Goal: Information Seeking & Learning: Compare options

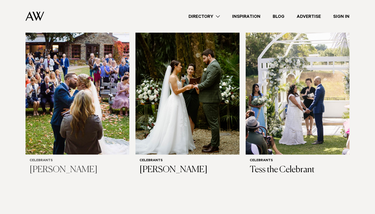
scroll to position [560, 0]
click at [329, 85] on img at bounding box center [297, 84] width 104 height 139
click at [166, 127] on img at bounding box center [187, 84] width 104 height 139
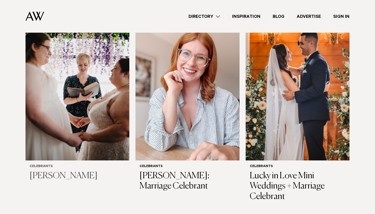
scroll to position [355, 0]
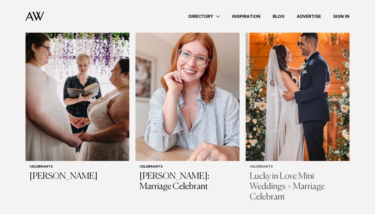
click at [305, 69] on img at bounding box center [297, 90] width 104 height 139
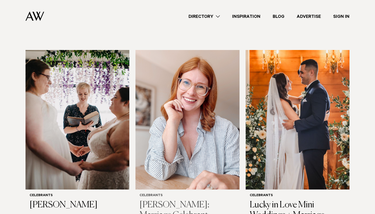
scroll to position [325, 0]
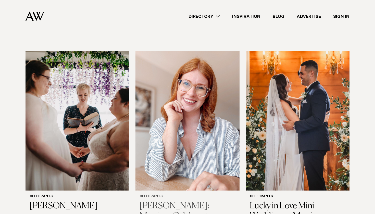
click at [175, 98] on img at bounding box center [187, 120] width 104 height 139
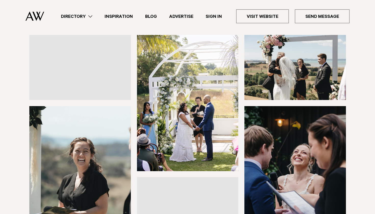
scroll to position [58, 0]
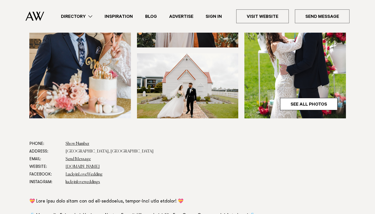
scroll to position [219, 0]
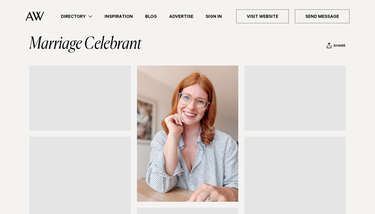
scroll to position [63, 0]
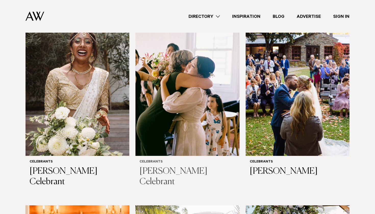
scroll to position [174, 0]
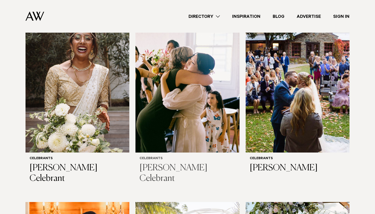
click at [190, 94] on img at bounding box center [187, 82] width 104 height 139
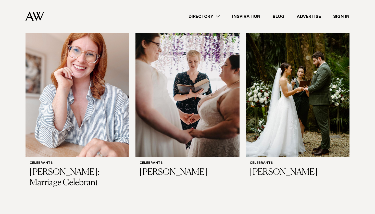
scroll to position [563, 0]
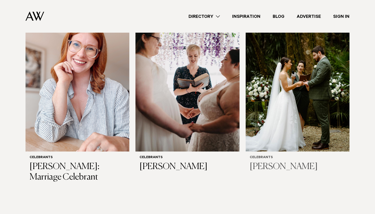
click at [311, 80] on img at bounding box center [297, 81] width 104 height 139
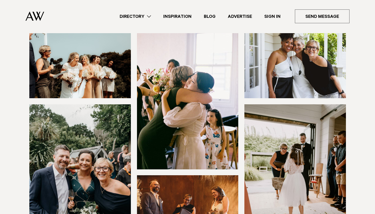
scroll to position [78, 0]
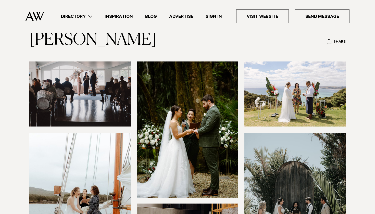
scroll to position [30, 0]
click at [72, 97] on img at bounding box center [79, 93] width 101 height 65
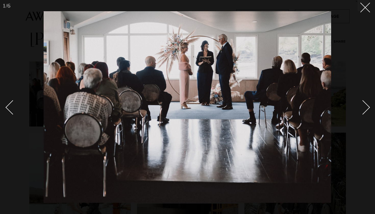
click at [368, 110] on link at bounding box center [360, 106] width 18 height 25
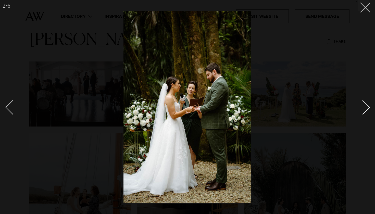
click at [368, 110] on link at bounding box center [360, 106] width 18 height 25
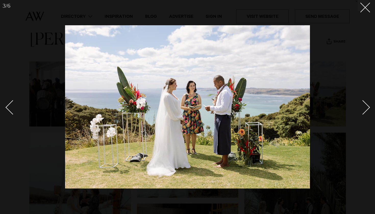
click at [368, 110] on link at bounding box center [360, 106] width 18 height 25
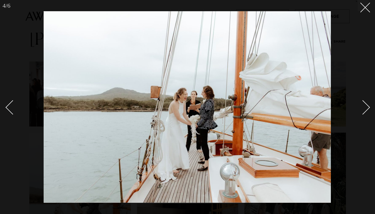
click at [368, 110] on link at bounding box center [360, 106] width 18 height 25
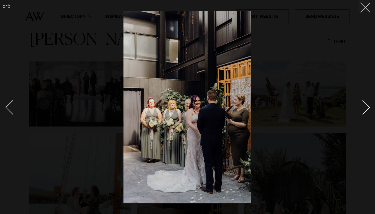
click at [364, 108] on div "Next slide" at bounding box center [362, 107] width 15 height 15
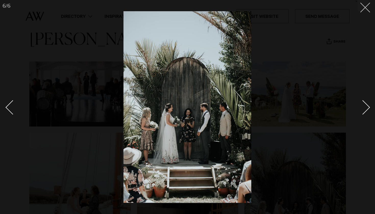
click at [360, 10] on button at bounding box center [362, 5] width 11 height 11
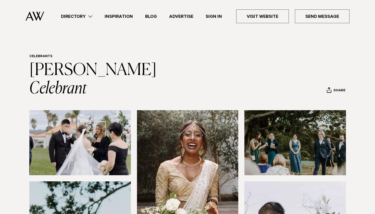
scroll to position [98, 0]
